Goal: Transaction & Acquisition: Download file/media

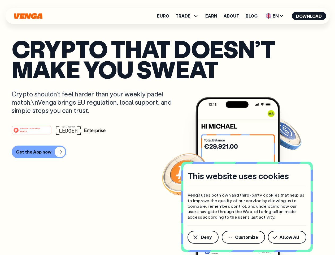
click at [167, 127] on div "#1 PRODUCT OF THE MONTH Web3" at bounding box center [168, 130] width 312 height 10
click at [203, 237] on span "Deny" at bounding box center [206, 237] width 11 height 4
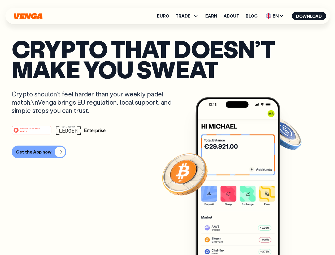
click at [244, 237] on img at bounding box center [237, 186] width 85 height 178
click at [288, 237] on article "Crypto that doesn’t make you sweat Crypto shouldn’t feel harder than your weekl…" at bounding box center [168, 137] width 312 height 199
click at [189, 16] on span "TRADE" at bounding box center [183, 16] width 15 height 4
click at [275, 16] on span "EN" at bounding box center [274, 16] width 21 height 8
click at [309, 16] on button "Download" at bounding box center [309, 16] width 34 height 8
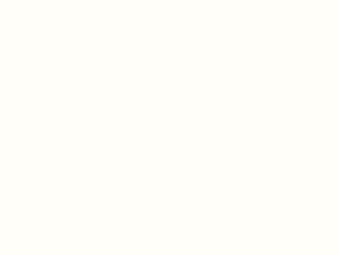
click at [38, 0] on html "This website uses cookies Venga uses both own and third-party cookies that help…" at bounding box center [169, 0] width 339 height 0
click at [32, 0] on html "This website uses cookies Venga uses both own and third-party cookies that help…" at bounding box center [169, 0] width 339 height 0
